Goal: Task Accomplishment & Management: Complete application form

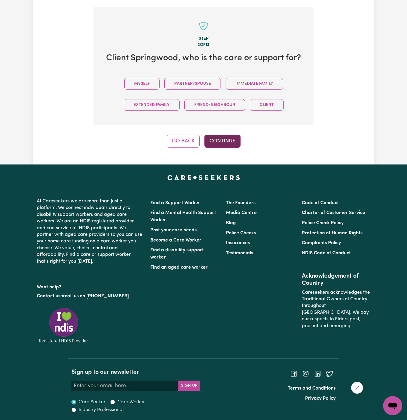
drag, startPoint x: 148, startPoint y: 84, endPoint x: 213, endPoint y: 143, distance: 87.7
click at [148, 84] on button "Myself" at bounding box center [141, 84] width 35 height 12
click at [221, 139] on button "Continue" at bounding box center [222, 141] width 36 height 13
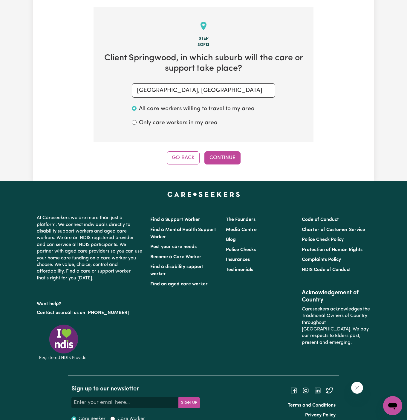
scroll to position [212, 0]
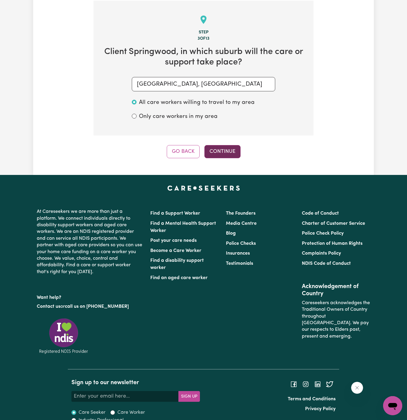
click at [225, 152] on button "Continue" at bounding box center [222, 151] width 36 height 13
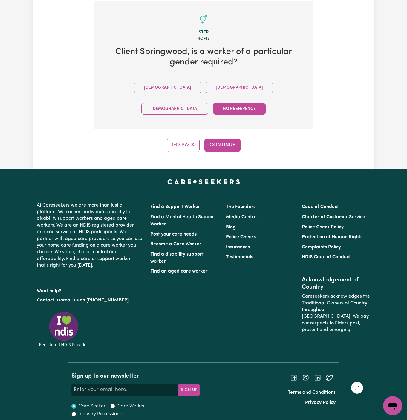
scroll to position [195, 0]
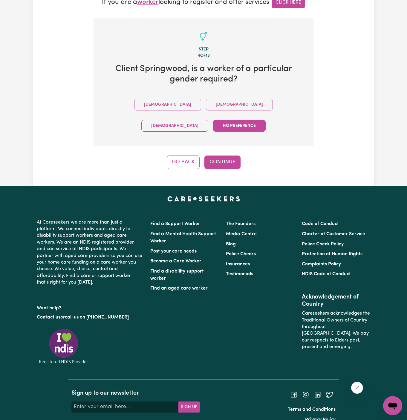
click at [206, 109] on button "[DEMOGRAPHIC_DATA]" at bounding box center [239, 105] width 67 height 12
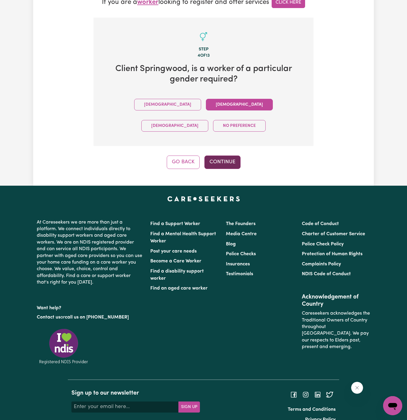
click at [216, 156] on button "Continue" at bounding box center [222, 162] width 36 height 13
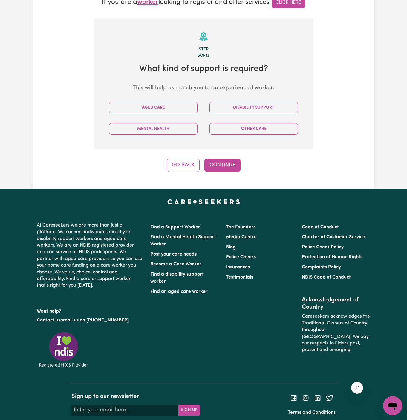
scroll to position [212, 0]
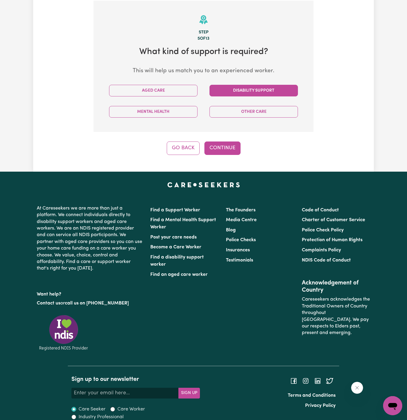
click at [251, 87] on button "Disability Support" at bounding box center [253, 91] width 88 height 12
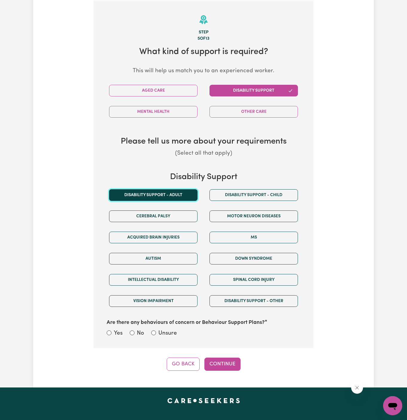
click at [167, 196] on button "Disability support - Adult" at bounding box center [153, 195] width 88 height 12
click at [170, 335] on label "Unsure" at bounding box center [167, 333] width 19 height 9
click at [156, 335] on input "Unsure" at bounding box center [153, 333] width 5 height 5
radio input "true"
click at [219, 361] on button "Continue" at bounding box center [222, 364] width 36 height 13
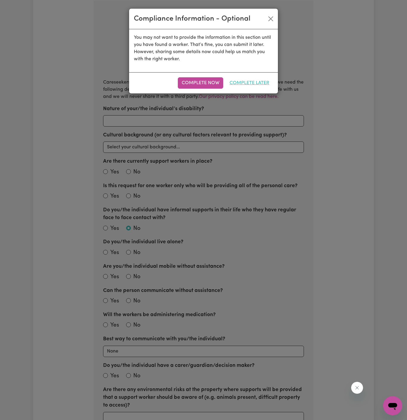
click at [253, 83] on button "Complete Later" at bounding box center [248, 82] width 47 height 11
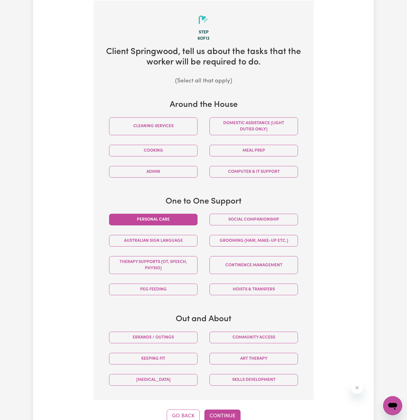
click at [187, 219] on button "Personal care" at bounding box center [153, 220] width 88 height 12
click at [241, 219] on button "Social companionship" at bounding box center [253, 220] width 88 height 12
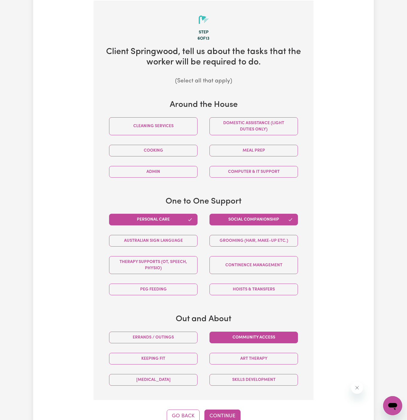
click at [265, 338] on button "Community access" at bounding box center [253, 338] width 88 height 12
click at [240, 126] on button "Domestic assistance (light duties only)" at bounding box center [253, 126] width 88 height 18
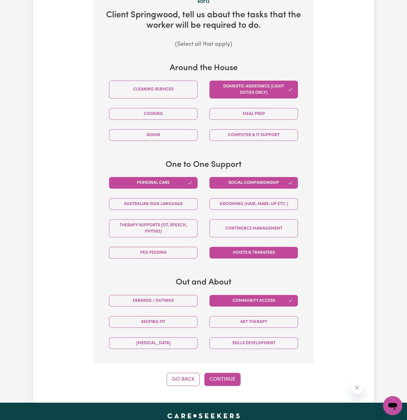
scroll to position [264, 0]
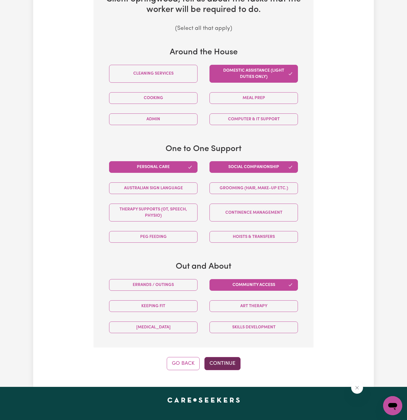
click at [215, 364] on button "Continue" at bounding box center [222, 363] width 36 height 13
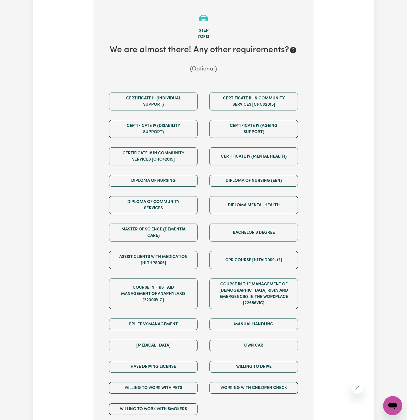
scroll to position [212, 0]
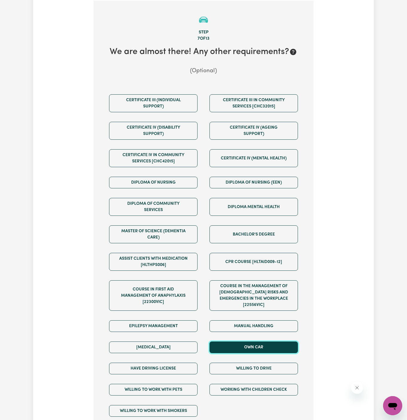
click at [255, 342] on button "Own Car" at bounding box center [253, 348] width 88 height 12
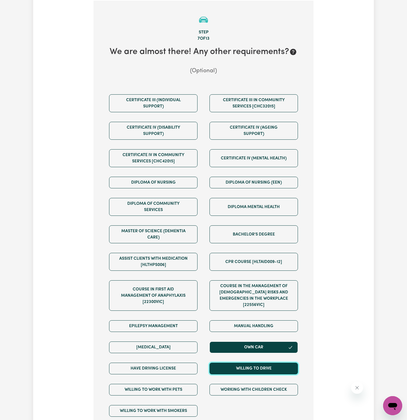
click at [255, 363] on button "Willing to drive" at bounding box center [253, 369] width 88 height 12
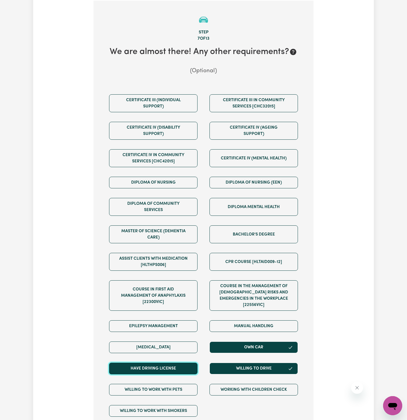
click at [184, 363] on button "Have driving license" at bounding box center [153, 369] width 88 height 12
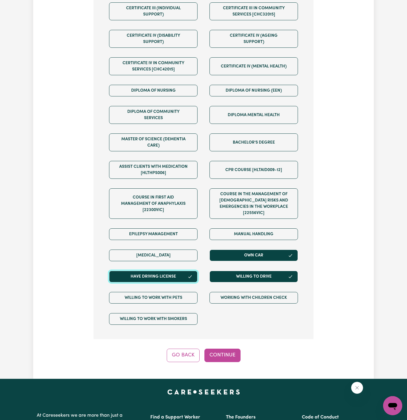
scroll to position [376, 0]
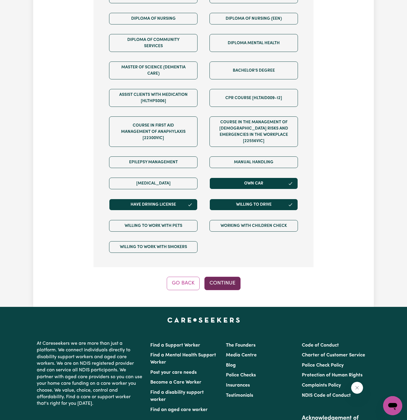
click at [225, 277] on button "Continue" at bounding box center [222, 283] width 36 height 13
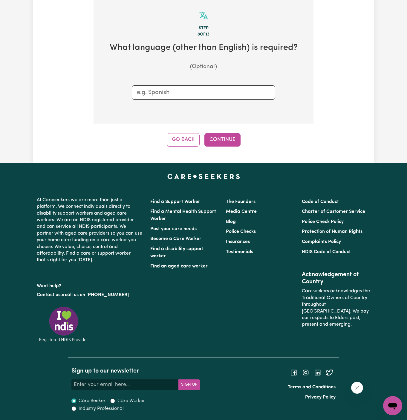
scroll to position [212, 0]
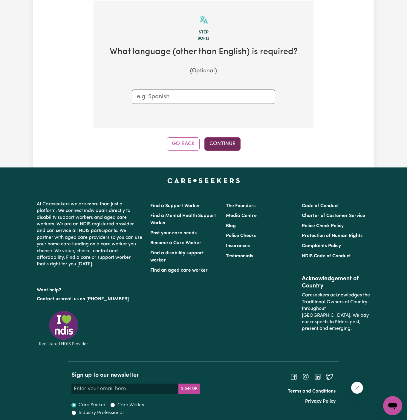
click at [231, 148] on button "Continue" at bounding box center [222, 143] width 36 height 13
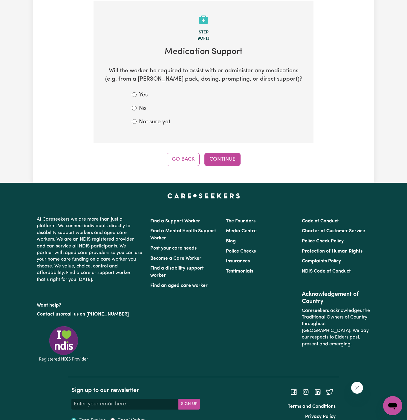
click at [143, 109] on label "No" at bounding box center [142, 109] width 7 height 9
click at [136, 109] on input "No" at bounding box center [134, 108] width 5 height 5
radio input "true"
click at [155, 118] on label "Not sure yet" at bounding box center [154, 122] width 31 height 9
click at [136, 119] on input "Not sure yet" at bounding box center [134, 121] width 5 height 5
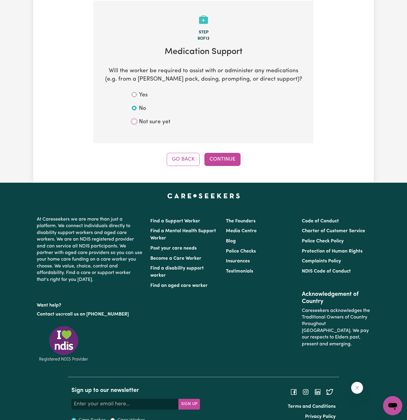
radio input "true"
click at [216, 159] on button "Continue" at bounding box center [222, 159] width 36 height 13
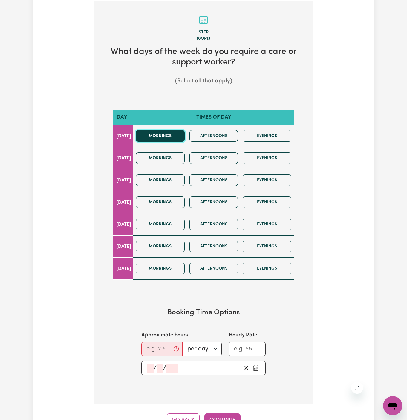
click at [172, 139] on button "Mornings" at bounding box center [160, 136] width 49 height 12
click at [154, 346] on input "Approximate hours" at bounding box center [161, 349] width 41 height 14
type input "1"
click at [150, 364] on input "number" at bounding box center [150, 368] width 7 height 9
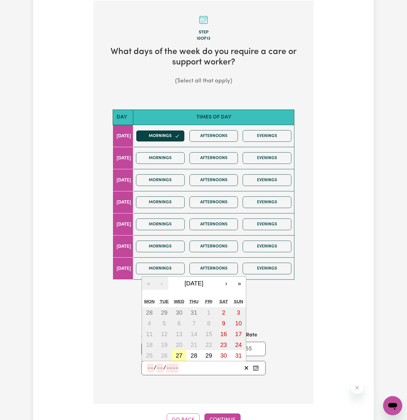
click at [180, 352] on abbr "27" at bounding box center [179, 355] width 7 height 7
type input "[DATE]"
type input "27"
type input "8"
type input "2025"
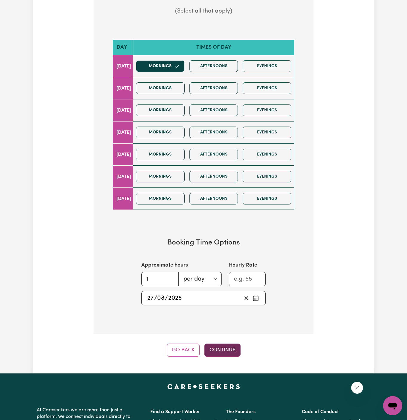
click at [224, 348] on button "Continue" at bounding box center [222, 350] width 36 height 13
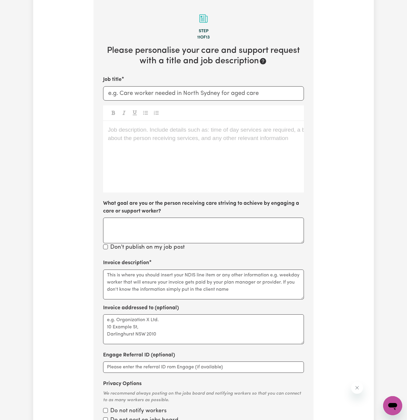
scroll to position [212, 0]
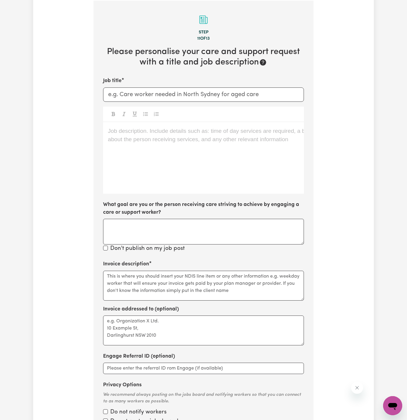
click at [151, 199] on div "Job title Job description. Include details such as: time of day services are re…" at bounding box center [203, 165] width 201 height 176
click at [161, 180] on div "Job description. Include details such as: time of day services are required, a …" at bounding box center [203, 158] width 201 height 72
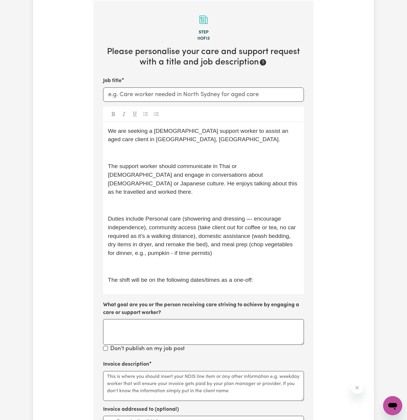
click at [225, 238] on span "Duties include Personal care (showering and dressing — encourage independence),…" at bounding box center [202, 236] width 189 height 41
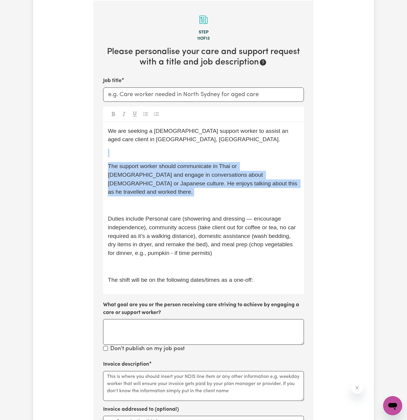
drag, startPoint x: 212, startPoint y: 191, endPoint x: 100, endPoint y: 150, distance: 119.1
click at [100, 150] on section "Step 11 of 13 Please personalise your care and support request with a title and…" at bounding box center [203, 271] width 220 height 540
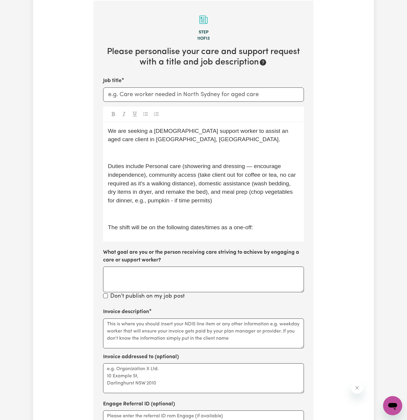
click at [116, 154] on p "﻿" at bounding box center [203, 153] width 191 height 9
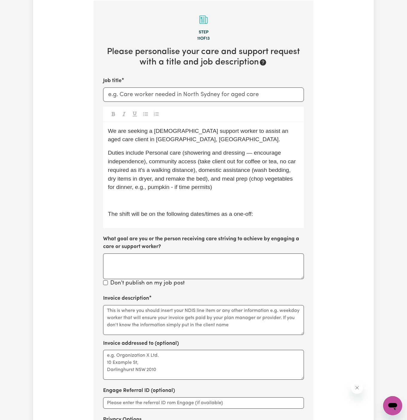
click at [187, 170] on span "Duties include Personal care (showering and dressing — encourage independence),…" at bounding box center [202, 170] width 189 height 41
click at [235, 184] on p "Duties include Personal care (showering and dressing — encourage independence),…" at bounding box center [203, 170] width 191 height 43
click at [232, 174] on p "Duties include Personal care (showering and dressing — encourage independence),…" at bounding box center [203, 170] width 191 height 43
drag, startPoint x: 226, startPoint y: 188, endPoint x: 211, endPoint y: 182, distance: 16.6
click at [210, 182] on p "Duties include Personal care (showering and dressing — encourage independence),…" at bounding box center [203, 170] width 191 height 43
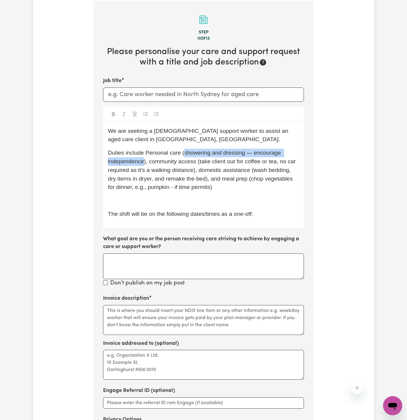
drag, startPoint x: 184, startPoint y: 152, endPoint x: 143, endPoint y: 162, distance: 41.9
click at [143, 162] on span "Duties include Personal care (showering and dressing — encourage independence),…" at bounding box center [202, 170] width 189 height 41
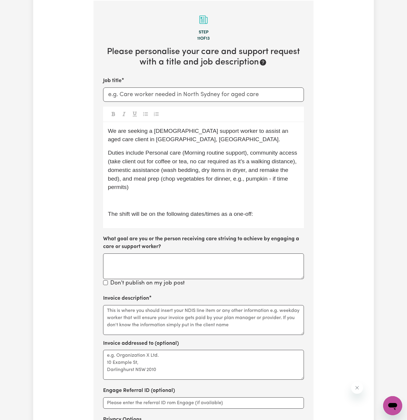
click at [188, 151] on span "Duties include Personal care (Morning routine support), community access (take …" at bounding box center [203, 170] width 191 height 41
drag, startPoint x: 110, startPoint y: 160, endPoint x: 292, endPoint y: 159, distance: 182.2
click at [292, 159] on span "Duties include Personal care (morning routine support), community access (take …" at bounding box center [203, 170] width 191 height 41
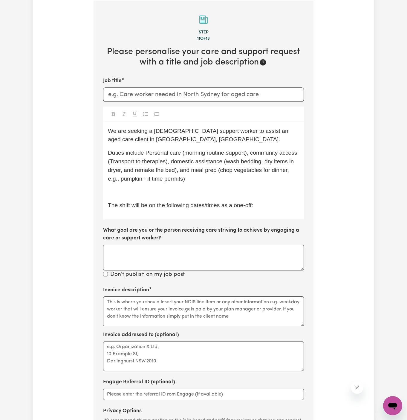
click at [235, 165] on p "Duties include Personal care (morning routine support), community access (Trans…" at bounding box center [203, 166] width 191 height 34
drag, startPoint x: 227, startPoint y: 162, endPoint x: 173, endPoint y: 171, distance: 54.5
click at [173, 171] on span "Duties include Personal care (morning routine support), community access (Trans…" at bounding box center [203, 166] width 191 height 32
drag, startPoint x: 108, startPoint y: 170, endPoint x: 177, endPoint y: 169, distance: 69.3
click at [177, 169] on span "Duties include Personal care (morning routine support), community access (Trans…" at bounding box center [203, 166] width 191 height 32
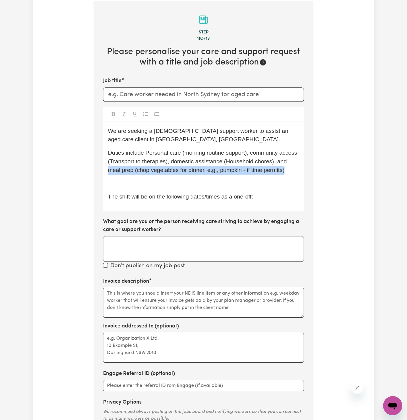
drag, startPoint x: 109, startPoint y: 169, endPoint x: 285, endPoint y: 172, distance: 176.2
click at [285, 172] on p "Duties include Personal care (morning routine support), community access (Trans…" at bounding box center [203, 162] width 191 height 26
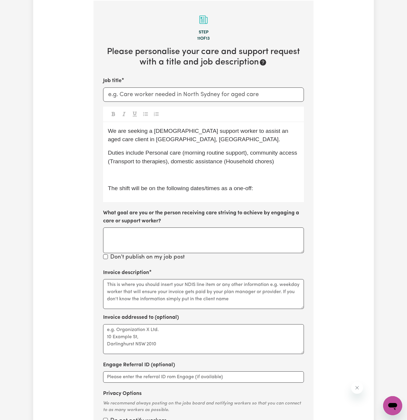
click at [168, 163] on span "Duties include Personal care (morning routine support), community access (Trans…" at bounding box center [203, 157] width 191 height 15
click at [172, 162] on span "Duties include Personal care (morning routine support), community access (Trans…" at bounding box center [203, 157] width 191 height 15
click at [162, 171] on p "﻿" at bounding box center [203, 175] width 191 height 9
click at [207, 191] on p "The shift will be on the following dates/times as a one-off:" at bounding box center [203, 188] width 191 height 9
click at [170, 177] on p "﻿" at bounding box center [203, 175] width 191 height 9
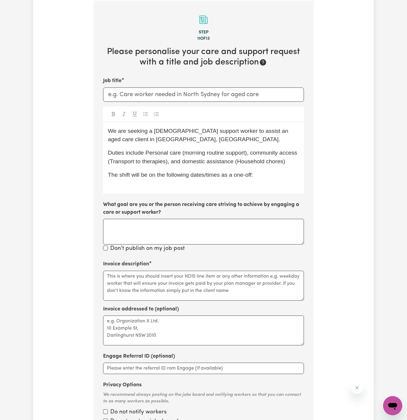
drag, startPoint x: 170, startPoint y: 177, endPoint x: 181, endPoint y: 177, distance: 11.1
click at [171, 177] on span "The shift will be on the following dates/times as a one-off:" at bounding box center [180, 175] width 145 height 6
drag, startPoint x: 122, startPoint y: 175, endPoint x: 78, endPoint y: 175, distance: 43.9
click at [78, 175] on div "Tell us your care and support requirements Welcome to Careseekers. We are excit…" at bounding box center [203, 144] width 340 height 637
click at [121, 175] on span "Shift will be on the following dates/times as a one-off:" at bounding box center [175, 175] width 135 height 6
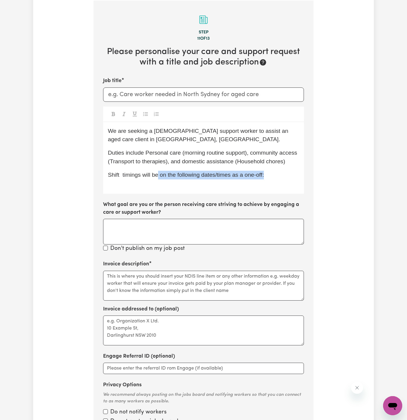
drag, startPoint x: 159, startPoint y: 176, endPoint x: 317, endPoint y: 178, distance: 158.0
click at [317, 178] on div "Tell us your care and support requirements Welcome to Careseekers. We are excit…" at bounding box center [203, 144] width 340 height 637
click at [121, 177] on span "Shift timings will be discussed." at bounding box center [147, 175] width 79 height 6
click at [194, 179] on div "We are seeking a [DEMOGRAPHIC_DATA] support worker to assist an aged care clien…" at bounding box center [203, 158] width 201 height 72
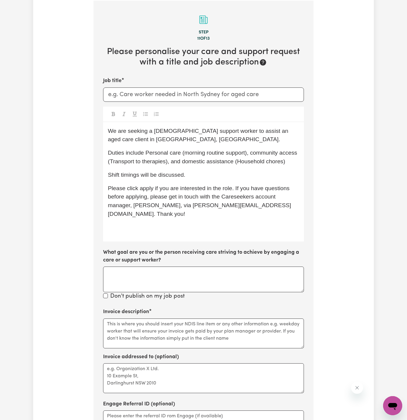
click at [140, 104] on div "Job title We are seeking a [DEMOGRAPHIC_DATA] support worker to assist an aged …" at bounding box center [203, 189] width 201 height 224
click at [148, 96] on input "Job title" at bounding box center [203, 94] width 201 height 14
click at [128, 94] on input "[DEMOGRAPHIC_DATA]" at bounding box center [203, 94] width 201 height 14
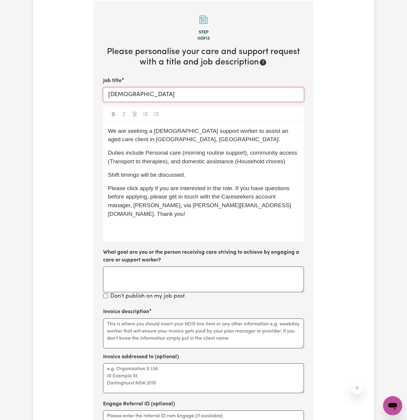
paste input "Support Worker Needed – [GEOGRAPHIC_DATA], [GEOGRAPHIC_DATA]"
click at [202, 95] on input "[DEMOGRAPHIC_DATA] Support Worker Needed – [GEOGRAPHIC_DATA], [GEOGRAPHIC_DATA]" at bounding box center [203, 94] width 201 height 14
type input "[DEMOGRAPHIC_DATA] Support Worker Needed In [GEOGRAPHIC_DATA], [GEOGRAPHIC_DATA]"
click at [233, 156] on p "Duties include Personal care (morning routine support), community access (Trans…" at bounding box center [203, 157] width 191 height 17
click at [162, 223] on p "﻿" at bounding box center [203, 227] width 191 height 9
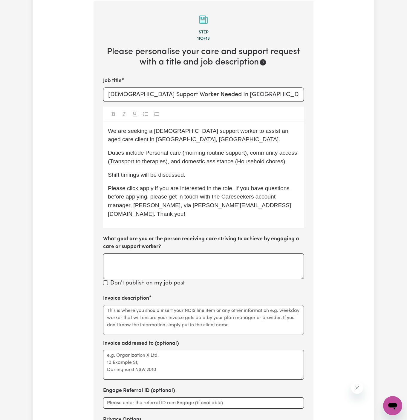
click at [179, 203] on span "Please click apply if you are interested in the role. If you have questions bef…" at bounding box center [199, 201] width 183 height 32
click at [185, 197] on span "Please click apply if you are interested in the role. If you have questions bef…" at bounding box center [199, 201] width 183 height 32
click at [264, 144] on div "We are seeking a [DEMOGRAPHIC_DATA] support worker to assist an aged care clien…" at bounding box center [203, 175] width 201 height 106
drag, startPoint x: 203, startPoint y: 94, endPoint x: 290, endPoint y: 95, distance: 87.5
click at [290, 95] on input "[DEMOGRAPHIC_DATA] Support Worker Needed In [GEOGRAPHIC_DATA], [GEOGRAPHIC_DATA]" at bounding box center [203, 94] width 201 height 14
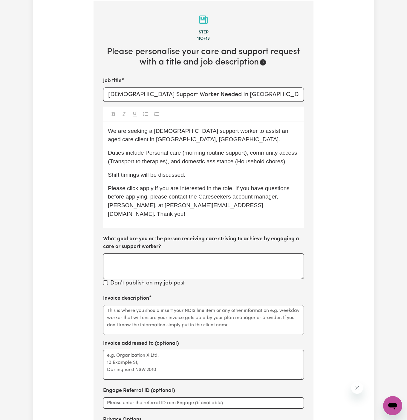
click at [106, 156] on div "We are seeking a [DEMOGRAPHIC_DATA] support worker to assist an aged care clien…" at bounding box center [203, 175] width 201 height 106
drag, startPoint x: 145, startPoint y: 142, endPoint x: 79, endPoint y: 142, distance: 66.9
click at [79, 142] on div "Tell us your care and support requirements Welcome to Careseekers. We are excit…" at bounding box center [203, 162] width 340 height 672
click at [150, 189] on span "Please click apply if you are interested in the role. If you have questions bef…" at bounding box center [199, 201] width 183 height 32
click at [182, 166] on div "We are seeking a [DEMOGRAPHIC_DATA] support worker to assist an aged care clien…" at bounding box center [203, 175] width 201 height 106
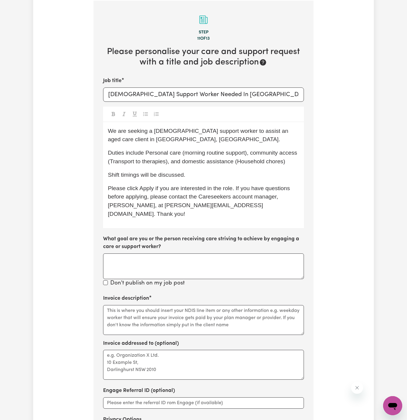
click at [223, 171] on p "Shift timings will be discussed." at bounding box center [203, 175] width 191 height 9
click at [293, 160] on p "Duties include Personal care (morning routine support), community access (Trans…" at bounding box center [203, 157] width 191 height 17
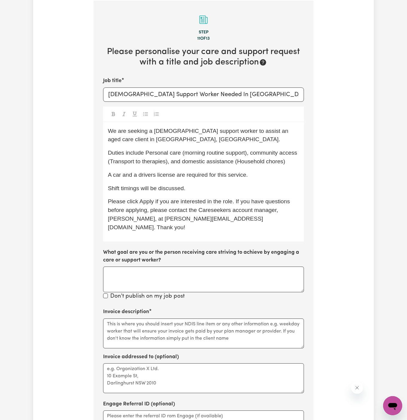
click at [143, 173] on span "A car and a drivers license are required for this service." at bounding box center [178, 175] width 140 height 6
click at [203, 181] on div "We are seeking a [DEMOGRAPHIC_DATA] support worker to assist an aged care clien…" at bounding box center [203, 181] width 201 height 119
click at [241, 161] on span "Duties include Personal care (morning routine support), community access (Trans…" at bounding box center [203, 157] width 191 height 15
click at [271, 166] on div "We are seeking a [DEMOGRAPHIC_DATA] support worker to assist an aged care clien…" at bounding box center [203, 181] width 201 height 119
click at [112, 161] on span "Duties include Personal care (morning routine support), community access (Trans…" at bounding box center [203, 157] width 191 height 15
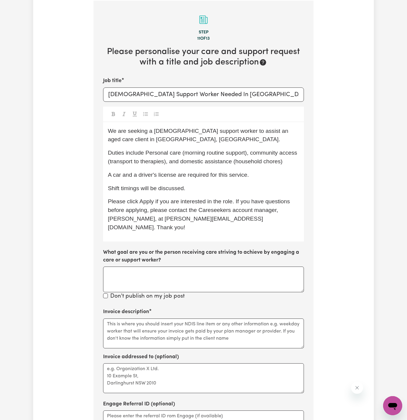
click at [173, 171] on p "A car and a driver's license are required for this service." at bounding box center [203, 175] width 191 height 9
click at [252, 177] on p "A car and a driver's license are required for this service." at bounding box center [203, 175] width 191 height 9
click at [222, 210] on span "Please click Apply if you are interested in the role. If you have questions bef…" at bounding box center [199, 214] width 183 height 32
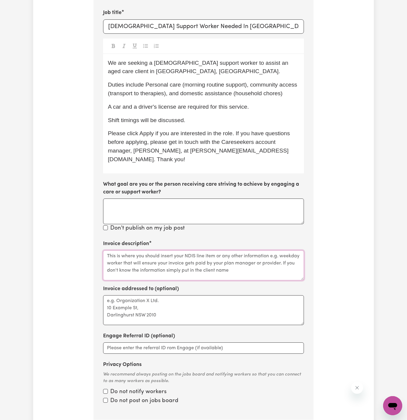
click at [241, 251] on textarea "Invoice description" at bounding box center [203, 266] width 201 height 30
click at [181, 259] on textarea "Invoice description" at bounding box center [203, 266] width 201 height 30
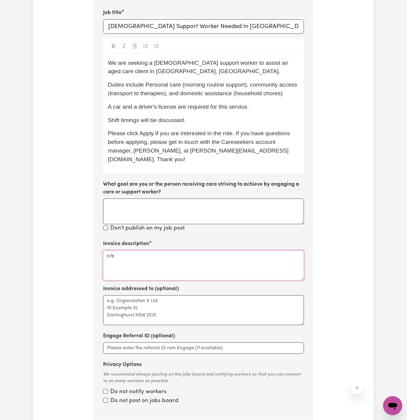
paste textarea "Chosen Family"
click at [115, 251] on textarea "c/o Chosen Family" at bounding box center [203, 266] width 201 height 30
type textarea "c/o Chosen Family"
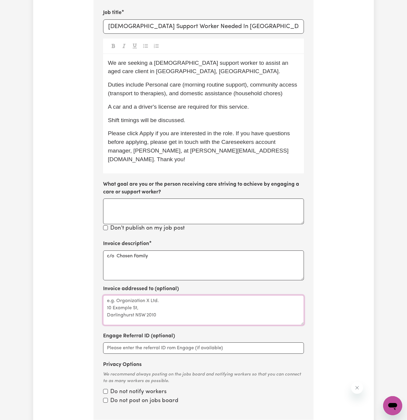
click at [129, 295] on textarea "Invoice addressed to (optional)" at bounding box center [203, 310] width 201 height 30
paste textarea "c/o Chosen Family"
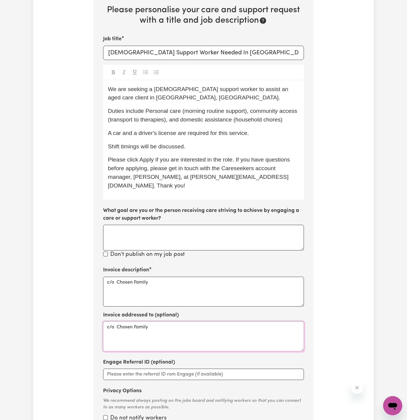
scroll to position [333, 0]
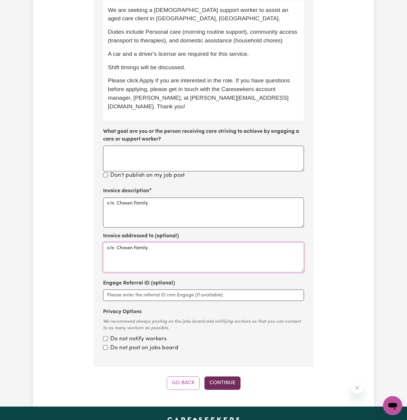
type textarea "c/o Chosen Family"
click at [229, 377] on button "Continue" at bounding box center [222, 383] width 36 height 13
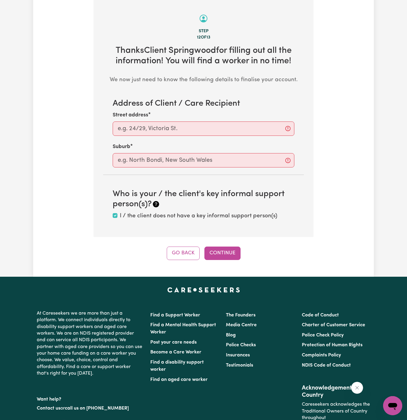
scroll to position [212, 0]
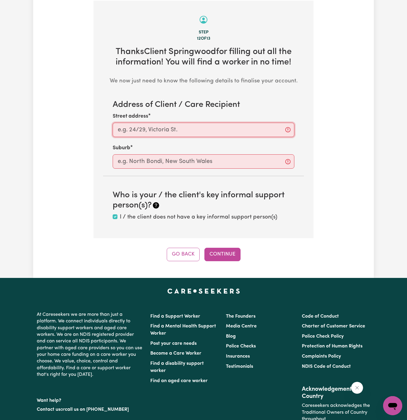
click at [152, 126] on input "Street address" at bounding box center [204, 130] width 182 height 14
paste input "Springwood"
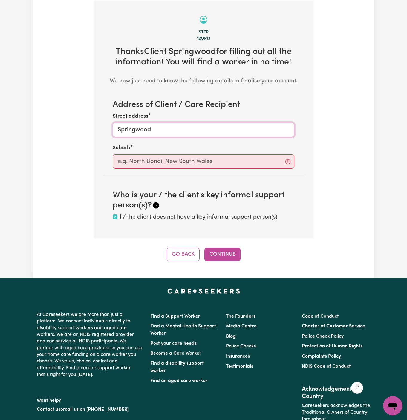
type input "Springwood"
click at [157, 167] on input "text" at bounding box center [204, 161] width 182 height 14
paste input "Springwood"
type input "Springwood"
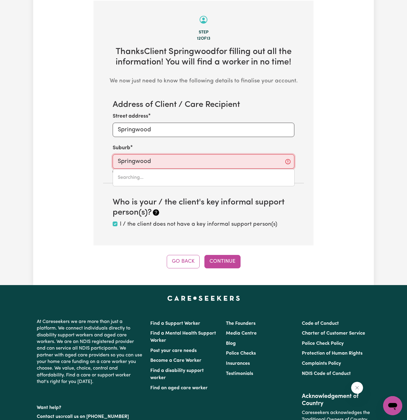
type input "[GEOGRAPHIC_DATA], [GEOGRAPHIC_DATA], 2777"
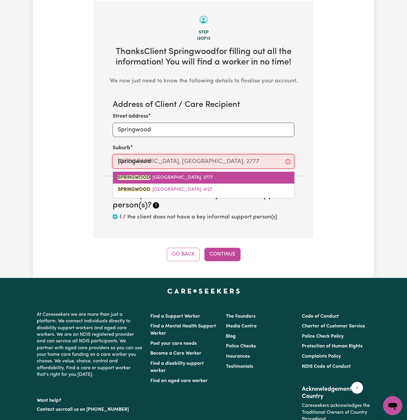
click at [186, 178] on span "[GEOGRAPHIC_DATA] , [GEOGRAPHIC_DATA], 2777" at bounding box center [165, 177] width 95 height 5
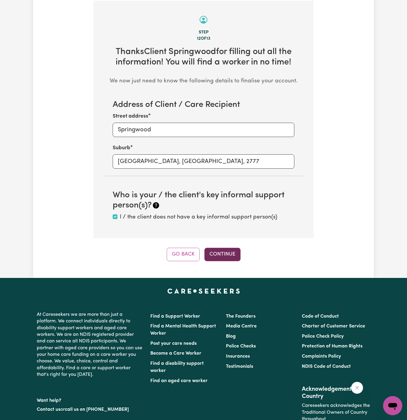
click at [222, 256] on button "Continue" at bounding box center [222, 254] width 36 height 13
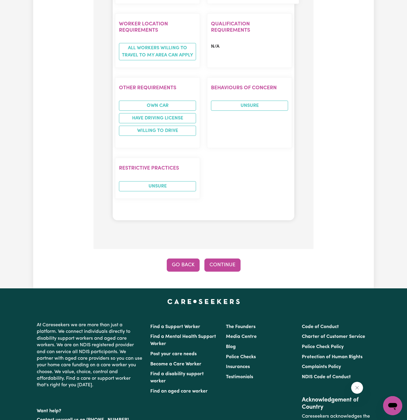
click at [186, 259] on button "Go Back" at bounding box center [183, 265] width 33 height 13
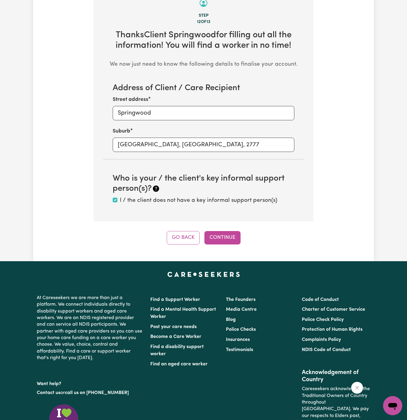
scroll to position [212, 0]
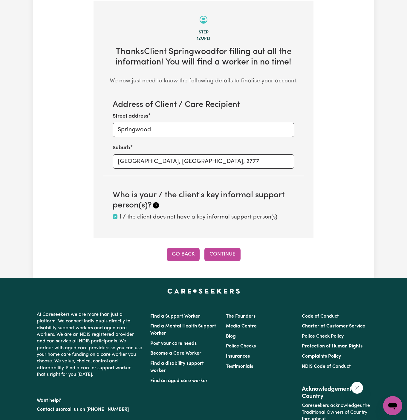
click at [182, 254] on button "Go Back" at bounding box center [183, 254] width 33 height 13
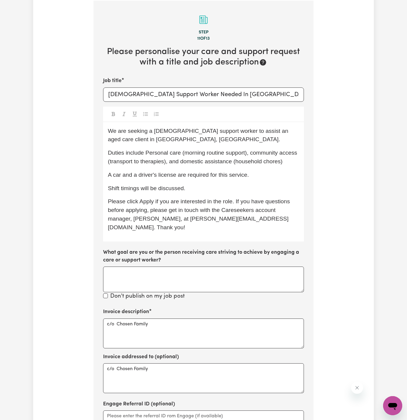
click at [252, 155] on span "Duties include Personal care (morning routine support), community access (trans…" at bounding box center [203, 157] width 191 height 15
click at [249, 132] on span "We are seeking a [DEMOGRAPHIC_DATA] support worker to assist an aged care clien…" at bounding box center [199, 135] width 182 height 15
drag, startPoint x: 268, startPoint y: 132, endPoint x: 244, endPoint y: 130, distance: 23.4
click at [244, 130] on span "We are seeking a [DEMOGRAPHIC_DATA] support worker to assist an aged care clien…" at bounding box center [199, 135] width 182 height 15
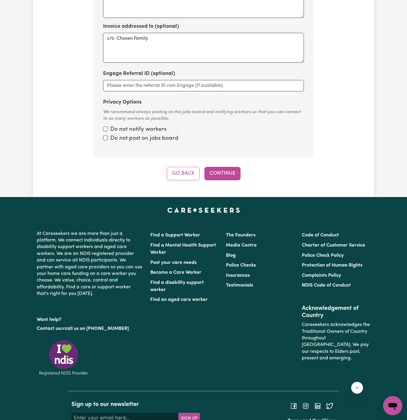
click at [230, 169] on button "Continue" at bounding box center [222, 173] width 36 height 13
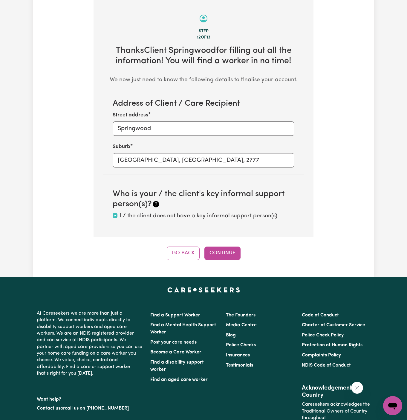
scroll to position [212, 0]
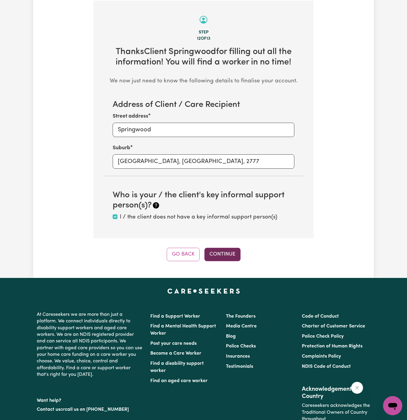
click at [228, 256] on button "Continue" at bounding box center [222, 254] width 36 height 13
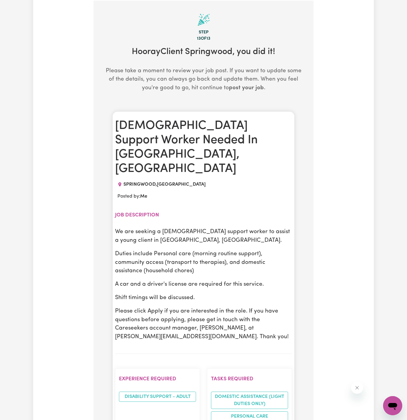
click at [228, 280] on p "A car and a driver's license are required for this service." at bounding box center [203, 284] width 177 height 9
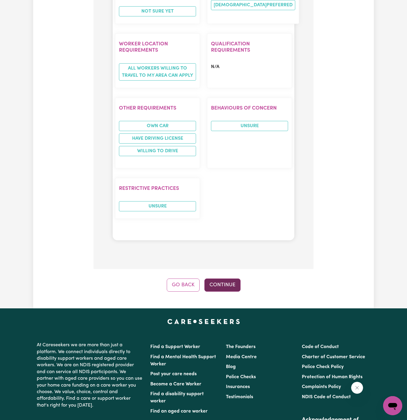
click at [222, 279] on button "Continue" at bounding box center [222, 285] width 36 height 13
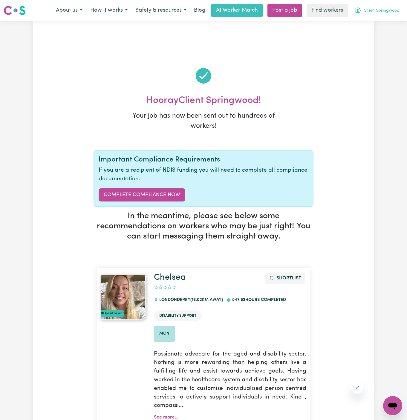
click at [377, 8] on span "Client Springwood" at bounding box center [381, 10] width 36 height 7
click at [377, 22] on link "My Dashboard" at bounding box center [379, 23] width 47 height 11
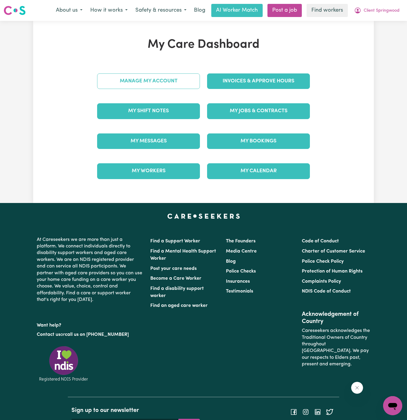
click at [183, 80] on div "My Care Dashboard Manage My Account Invoices & Approve Hours My Shift Notes My …" at bounding box center [203, 112] width 227 height 149
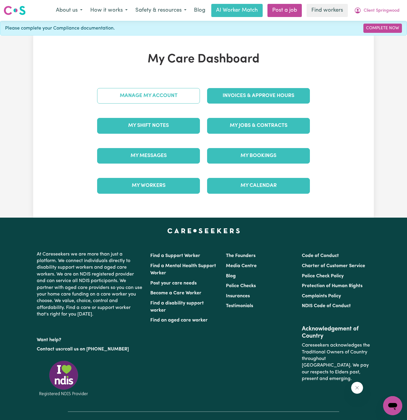
click at [179, 99] on link "Manage My Account" at bounding box center [148, 96] width 103 height 16
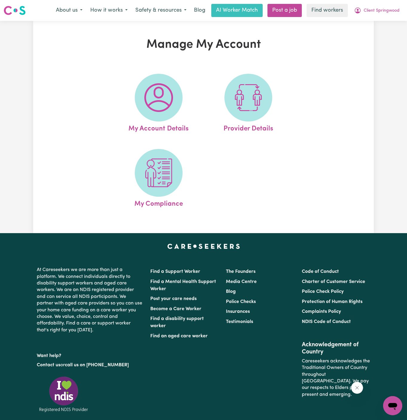
click at [179, 99] on span at bounding box center [159, 98] width 48 height 48
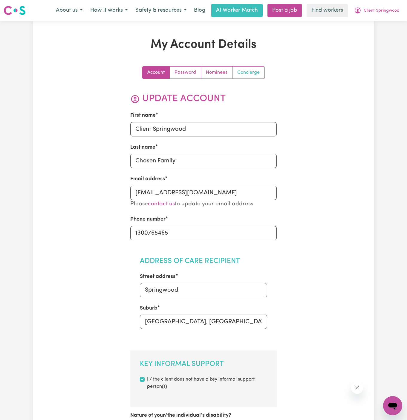
click at [247, 71] on link "Concierge" at bounding box center [248, 73] width 32 height 12
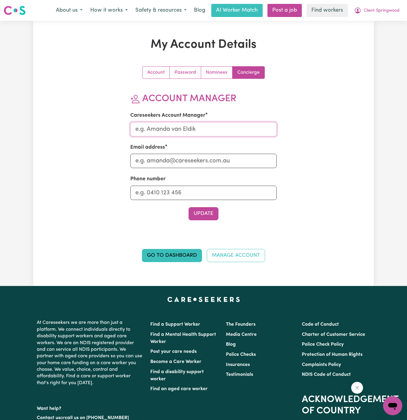
click at [195, 127] on input "Careseekers Account Manager" at bounding box center [203, 129] width 147 height 14
type input "[PERSON_NAME]"
click at [205, 161] on input "Email address" at bounding box center [203, 161] width 147 height 14
click at [207, 165] on input "[EMAIL_ADDRESS][DOMAIN_NAME]" at bounding box center [203, 161] width 147 height 14
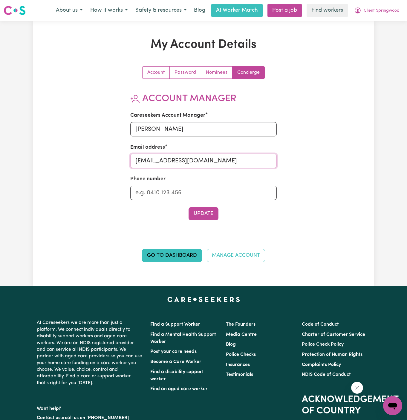
click at [207, 165] on input "[EMAIL_ADDRESS][DOMAIN_NAME]" at bounding box center [203, 161] width 147 height 14
click at [159, 163] on input "d" at bounding box center [203, 161] width 147 height 14
type input "[PERSON_NAME][EMAIL_ADDRESS][DOMAIN_NAME]"
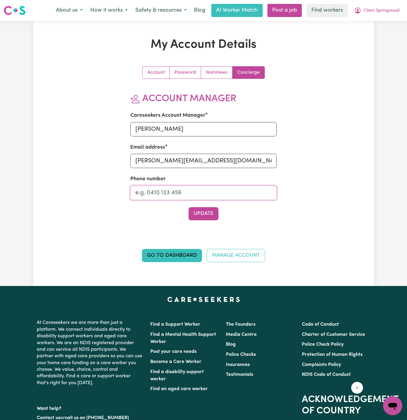
click at [200, 191] on input "Phone number" at bounding box center [203, 193] width 147 height 14
type input "1300765465"
click at [207, 214] on button "Update" at bounding box center [203, 213] width 30 height 13
click at [396, 10] on span "Client Springwood" at bounding box center [381, 10] width 36 height 7
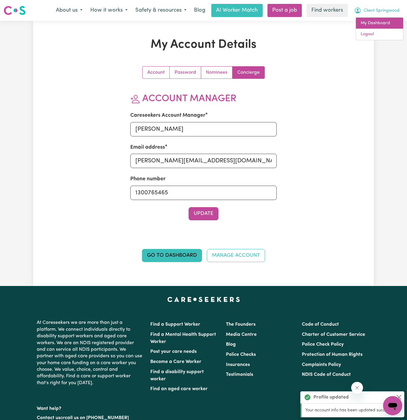
click at [394, 25] on link "My Dashboard" at bounding box center [379, 23] width 47 height 11
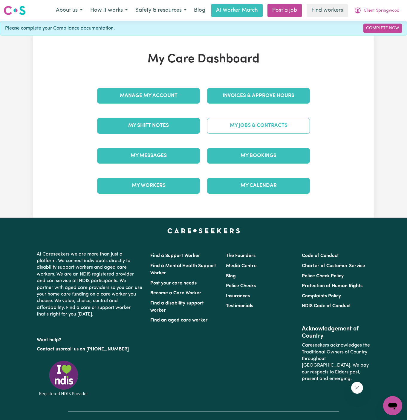
click at [272, 125] on link "My Jobs & Contracts" at bounding box center [258, 126] width 103 height 16
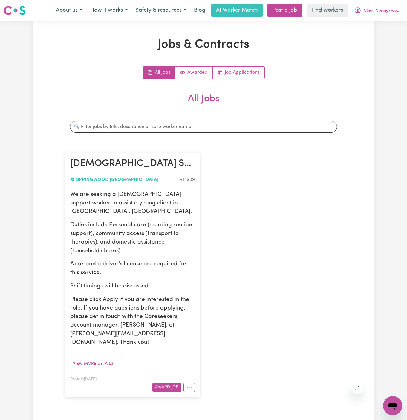
click at [86, 192] on p "We are seeking a [DEMOGRAPHIC_DATA] support worker to assist a young client in …" at bounding box center [132, 204] width 125 height 26
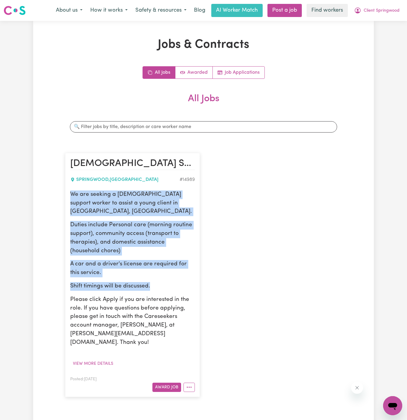
drag, startPoint x: 69, startPoint y: 193, endPoint x: 174, endPoint y: 277, distance: 134.3
click at [174, 277] on article "[DEMOGRAPHIC_DATA] Support Worker Needed In [GEOGRAPHIC_DATA], [GEOGRAPHIC_DATA…" at bounding box center [132, 275] width 135 height 244
copy div "We are seeking a [DEMOGRAPHIC_DATA] support worker to assist a young client in …"
click at [387, 10] on span "Client Springwood" at bounding box center [381, 10] width 36 height 7
click at [387, 24] on link "My Dashboard" at bounding box center [379, 23] width 47 height 11
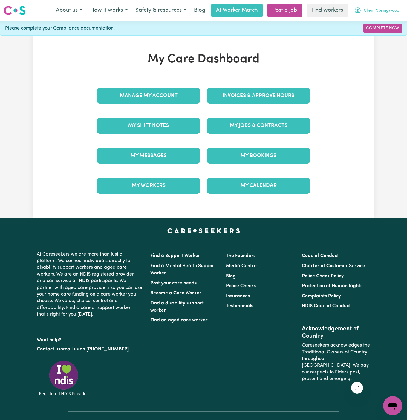
click at [381, 7] on button "Client Springwood" at bounding box center [376, 10] width 53 height 13
click at [377, 33] on link "Logout" at bounding box center [379, 34] width 47 height 11
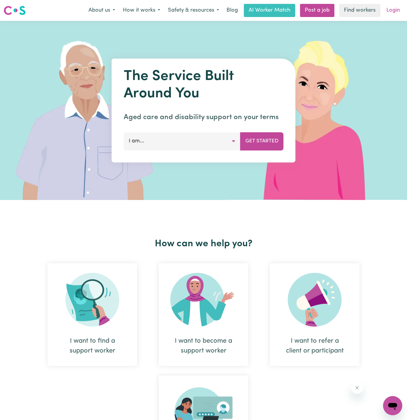
click at [391, 11] on link "Login" at bounding box center [393, 10] width 21 height 13
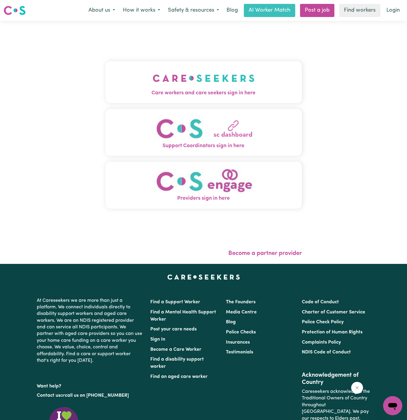
click at [178, 84] on img "Care workers and care seekers sign in here" at bounding box center [204, 78] width 102 height 22
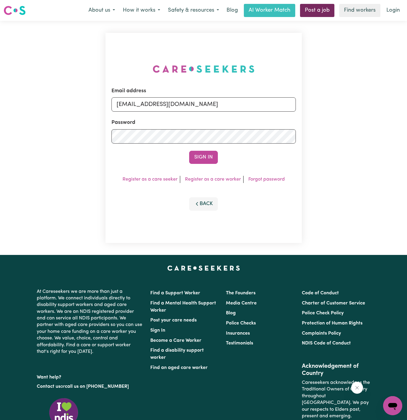
click at [321, 4] on link "Post a job" at bounding box center [317, 10] width 34 height 13
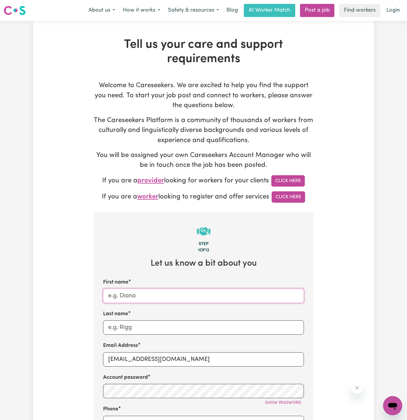
click at [142, 295] on input "First name" at bounding box center [203, 296] width 201 height 14
click at [23, 331] on div "Tell us your care and support requirements Welcome to Careseekers. We are excit…" at bounding box center [203, 361] width 407 height 680
click at [218, 359] on input "[EMAIL_ADDRESS][DOMAIN_NAME]" at bounding box center [203, 359] width 201 height 14
drag, startPoint x: 179, startPoint y: 360, endPoint x: 390, endPoint y: 360, distance: 211.4
click at [390, 360] on div "Tell us your care and support requirements Welcome to Careseekers. We are excit…" at bounding box center [203, 361] width 407 height 680
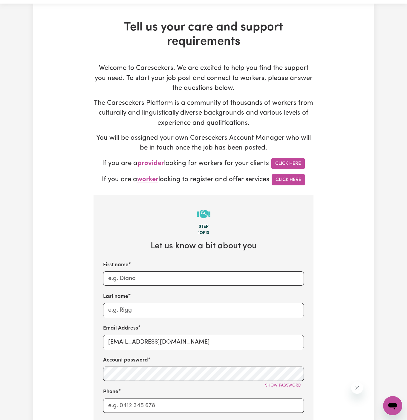
scroll to position [27, 0]
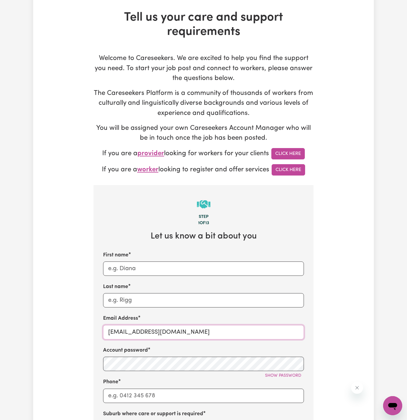
click at [221, 330] on input "[EMAIL_ADDRESS][DOMAIN_NAME]" at bounding box center [203, 332] width 201 height 14
paste input "NickV"
type input "[EMAIL_ADDRESS][DOMAIN_NAME]"
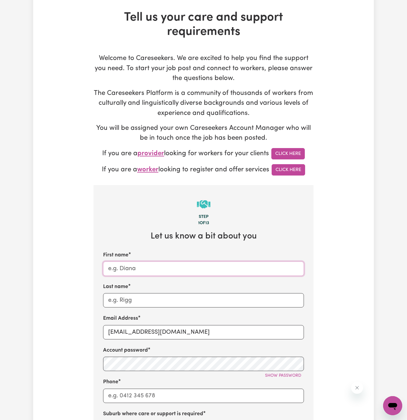
click at [159, 267] on input "First name" at bounding box center [203, 269] width 201 height 14
type input "[PERSON_NAME]"
click at [135, 310] on div "First name [PERSON_NAME] Last name Email Address [EMAIL_ADDRESS][DOMAIN_NAME] A…" at bounding box center [203, 374] width 201 height 247
click at [158, 306] on input "Last name" at bounding box center [203, 300] width 201 height 14
paste input "Vitality Club"
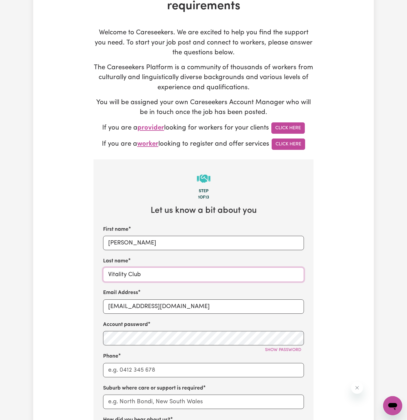
scroll to position [75, 0]
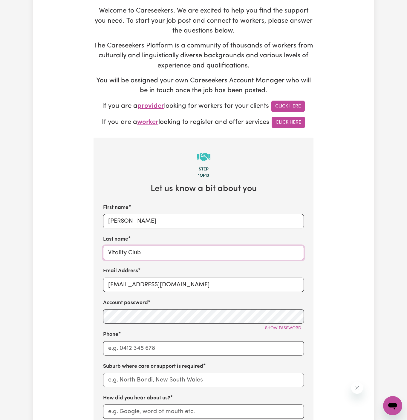
type input "Vitality Club"
click at [155, 342] on input "Phone" at bounding box center [203, 348] width 201 height 14
type input "1300765465"
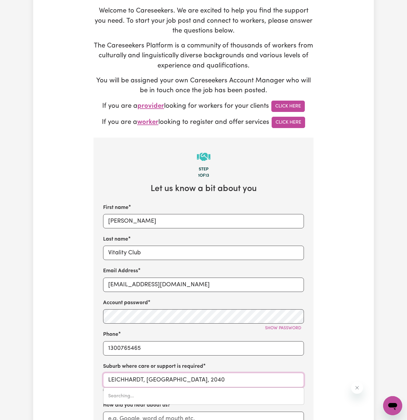
click at [166, 374] on input "LEICHHARDT, [GEOGRAPHIC_DATA], 2040" at bounding box center [203, 380] width 201 height 14
click at [173, 377] on input "LEICHHARDT, [GEOGRAPHIC_DATA], 2040" at bounding box center [203, 380] width 201 height 14
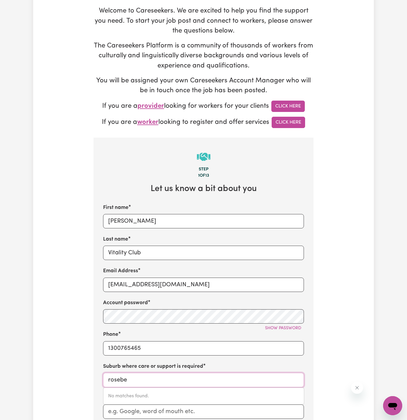
type input "roseber"
type input "[PERSON_NAME], [GEOGRAPHIC_DATA], 2793"
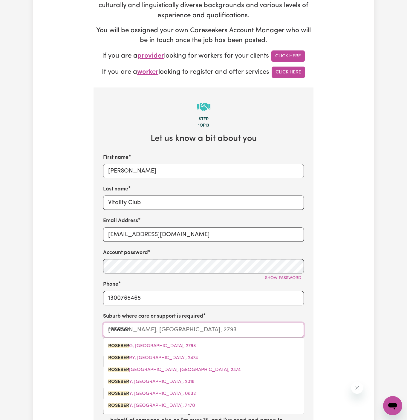
scroll to position [144, 0]
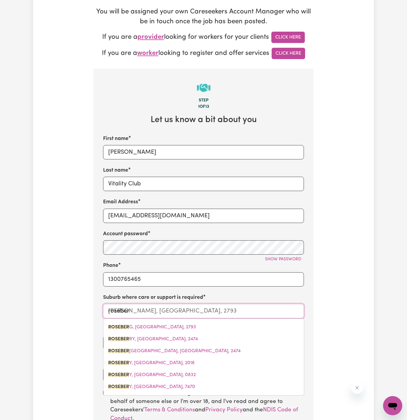
type input "roseber"
type input "[PERSON_NAME], [GEOGRAPHIC_DATA], 2793"
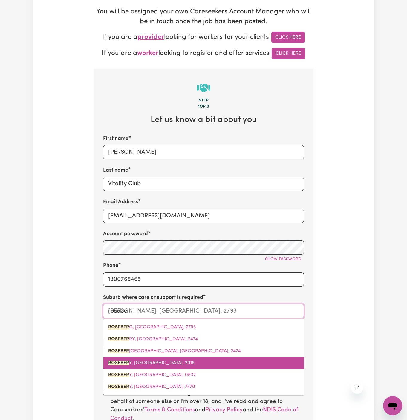
click at [165, 362] on span "ROSEBER Y, [GEOGRAPHIC_DATA], 2018" at bounding box center [151, 363] width 86 height 5
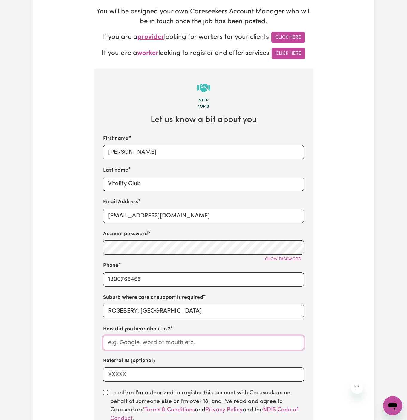
click at [189, 343] on input "How did you hear about us?" at bounding box center [203, 343] width 201 height 14
click at [129, 187] on input "Vitality Club" at bounding box center [203, 184] width 201 height 14
click at [151, 340] on input "How did you hear about us?" at bounding box center [203, 343] width 201 height 14
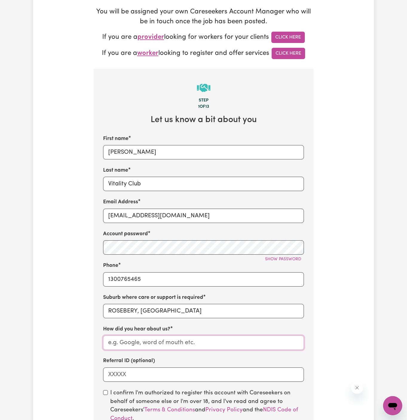
paste input "Vitality Club"
type input "Vitality Club"
click at [107, 391] on input "checkbox" at bounding box center [105, 392] width 5 height 5
checkbox input "true"
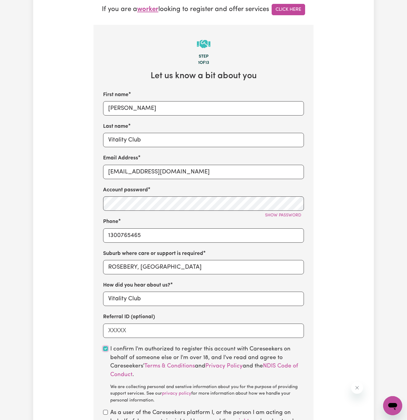
scroll to position [240, 0]
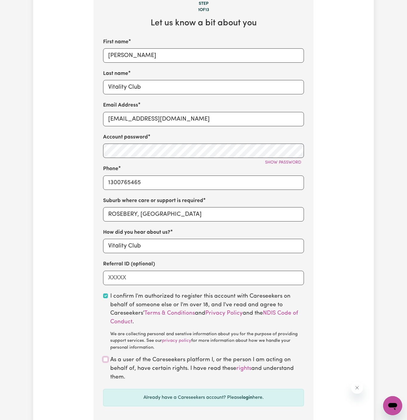
click at [105, 361] on input "checkbox" at bounding box center [105, 359] width 5 height 5
checkbox input "true"
click at [164, 209] on input "ROSEBERY, [GEOGRAPHIC_DATA]" at bounding box center [203, 214] width 201 height 14
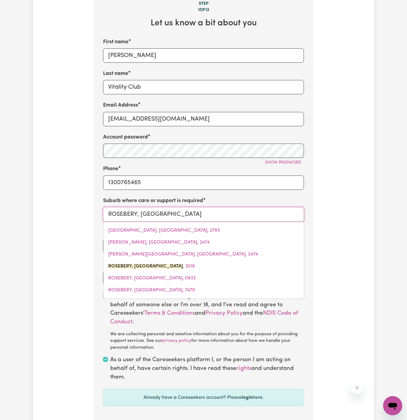
click at [206, 215] on input "ROSEBERY, [GEOGRAPHIC_DATA]" at bounding box center [203, 214] width 201 height 14
click at [259, 199] on div "Suburb where care or support is required [GEOGRAPHIC_DATA], [GEOGRAPHIC_DATA][P…" at bounding box center [203, 209] width 201 height 24
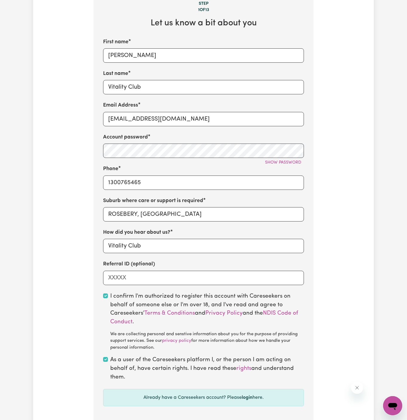
scroll to position [431, 0]
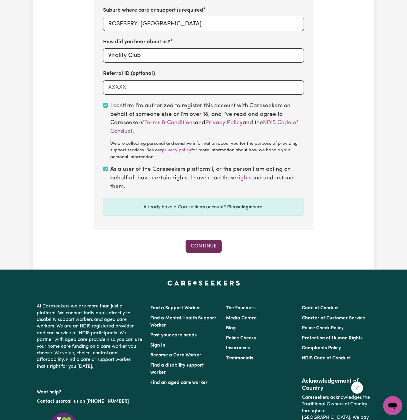
click at [207, 240] on button "Continue" at bounding box center [203, 246] width 36 height 13
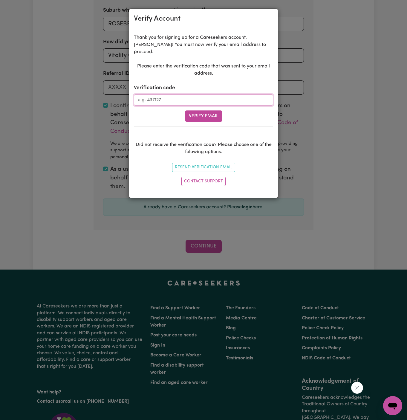
click at [192, 95] on input "Verification code" at bounding box center [203, 99] width 139 height 11
paste input "940408"
type input "940408"
click at [209, 115] on div "Please enter the verification code that was sent to your email address. Verific…" at bounding box center [203, 126] width 139 height 126
click at [212, 110] on button "Verify Email" at bounding box center [203, 115] width 37 height 11
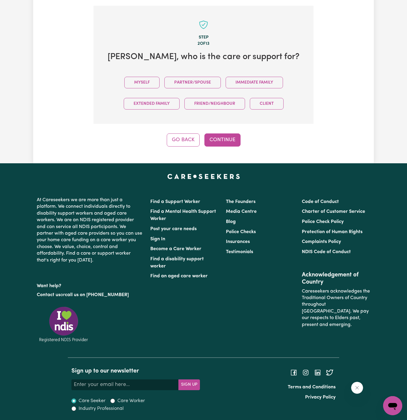
scroll to position [205, 0]
